Goal: Navigation & Orientation: Understand site structure

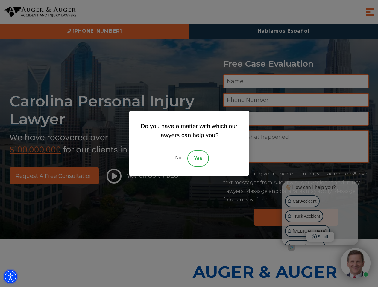
click at [10, 277] on img "Accessibility Menu" at bounding box center [10, 276] width 13 height 13
